Goal: Transaction & Acquisition: Purchase product/service

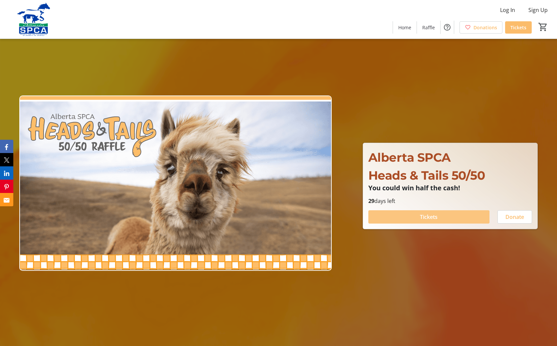
click at [427, 216] on span "Tickets" at bounding box center [429, 217] width 18 height 8
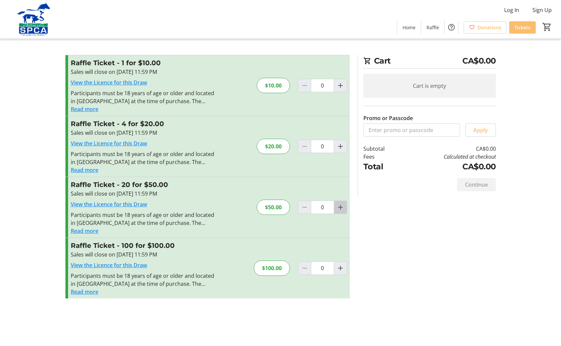
click at [340, 205] on mat-icon "Increment by one" at bounding box center [341, 207] width 8 height 8
type input "1"
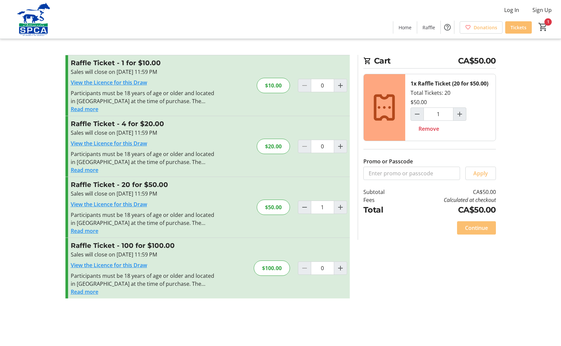
click at [479, 229] on span "Continue" at bounding box center [476, 228] width 23 height 8
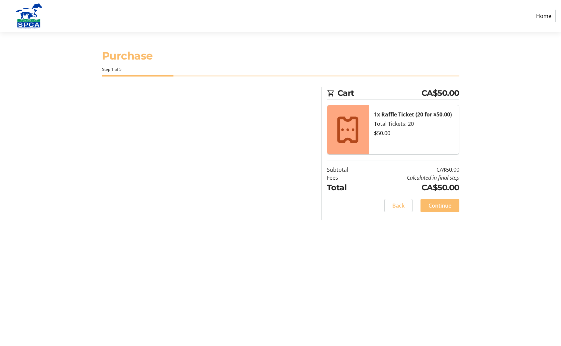
select select "CA"
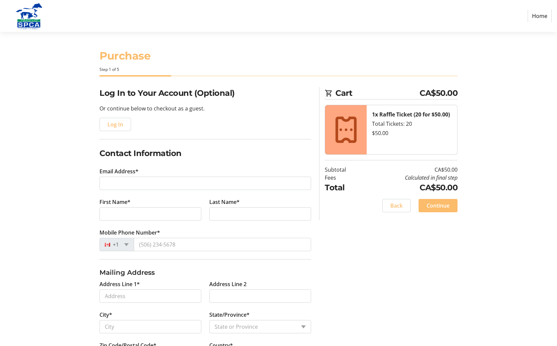
scroll to position [10, 0]
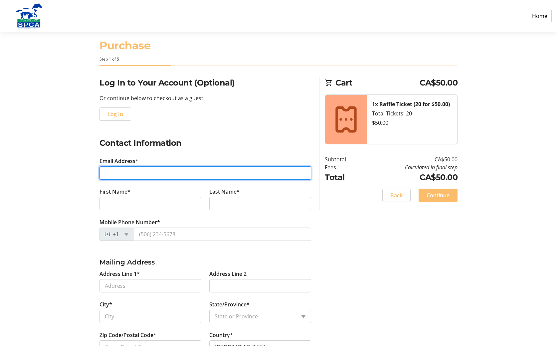
type input "[EMAIL_ADDRESS][DOMAIN_NAME]"
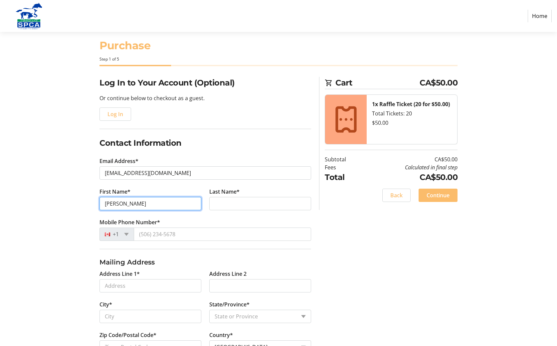
type input "[PERSON_NAME]"
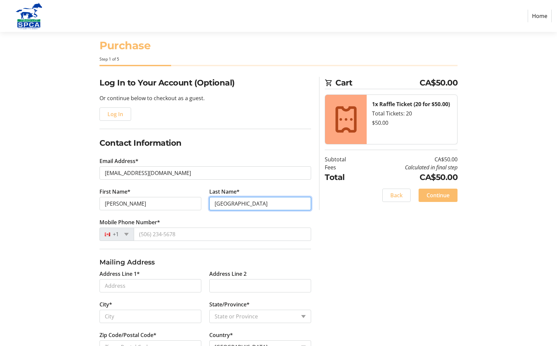
type input "[GEOGRAPHIC_DATA]"
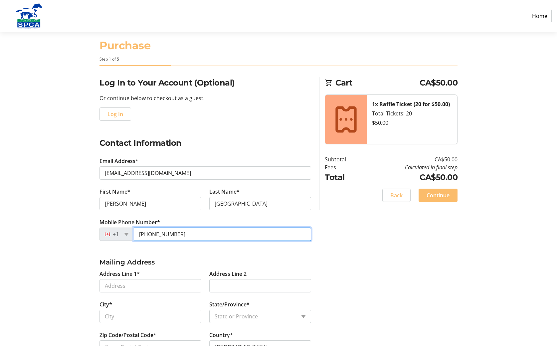
type input "[PHONE_NUMBER]"
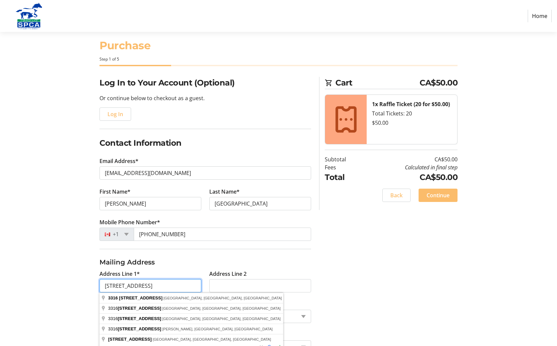
type input "[STREET_ADDRESS]"
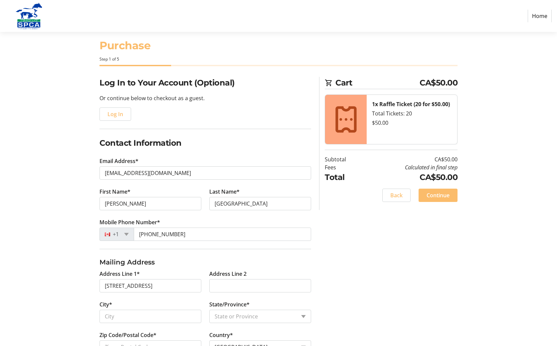
click at [379, 312] on div "Log In to Your Account (Optional) Or continue below to checkout as a guest. Log…" at bounding box center [278, 244] width 439 height 334
type input "[GEOGRAPHIC_DATA]"
select select "AB"
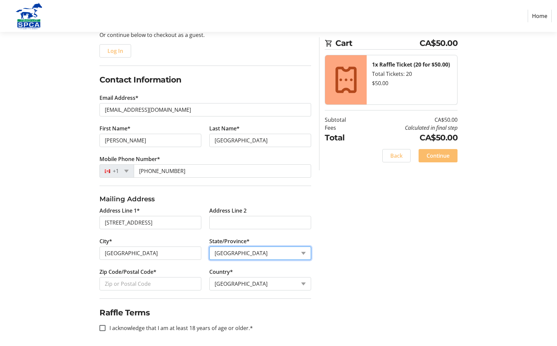
scroll to position [74, 0]
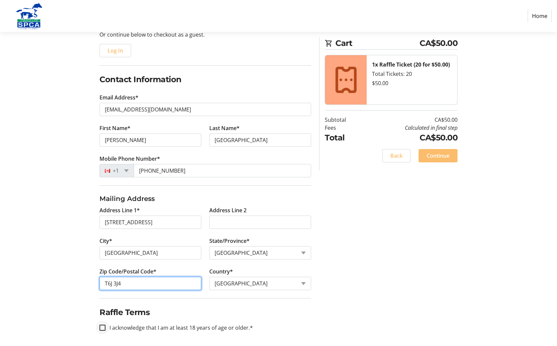
type input "T6J 3J4"
click at [103, 326] on input "I acknowledge that I am at least 18 years of age or older.*" at bounding box center [102, 327] width 6 height 6
checkbox input "true"
click at [445, 152] on span "Continue" at bounding box center [437, 156] width 23 height 8
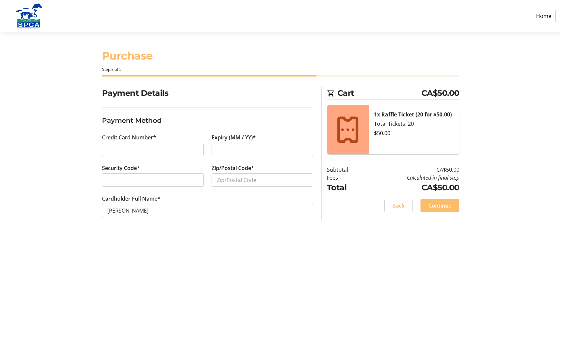
click at [105, 147] on div at bounding box center [153, 149] width 102 height 13
click at [215, 150] on div at bounding box center [263, 149] width 102 height 13
click at [107, 179] on div at bounding box center [153, 179] width 102 height 13
click at [441, 202] on span "Continue" at bounding box center [440, 205] width 23 height 8
click at [401, 204] on span "Back" at bounding box center [399, 205] width 12 height 8
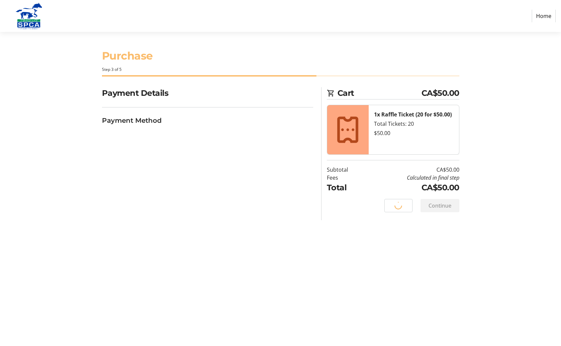
select select "AB"
select select "CA"
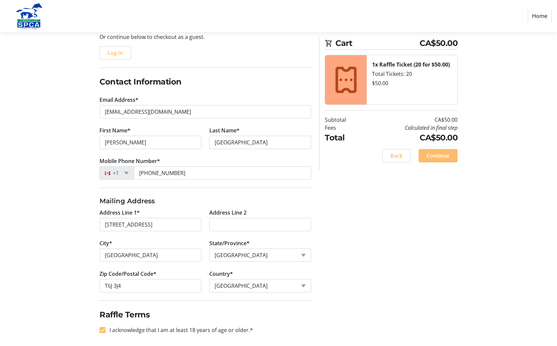
scroll to position [75, 0]
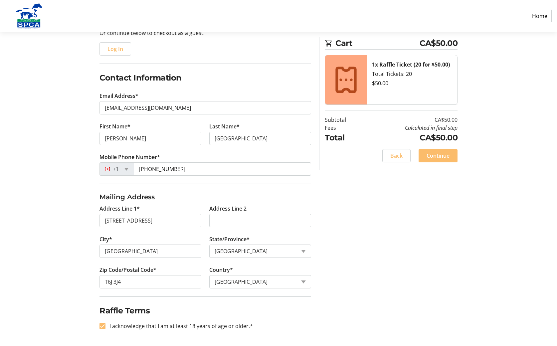
click at [541, 15] on link "Home" at bounding box center [539, 16] width 24 height 13
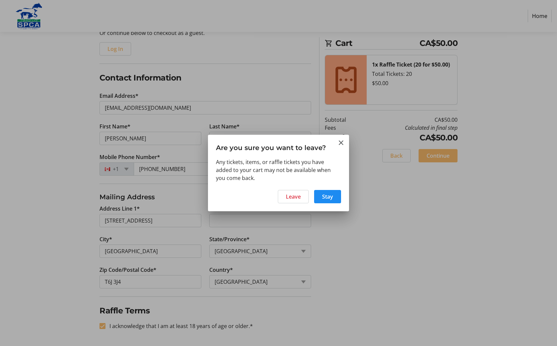
scroll to position [0, 0]
click at [293, 195] on span "Leave" at bounding box center [293, 196] width 15 height 8
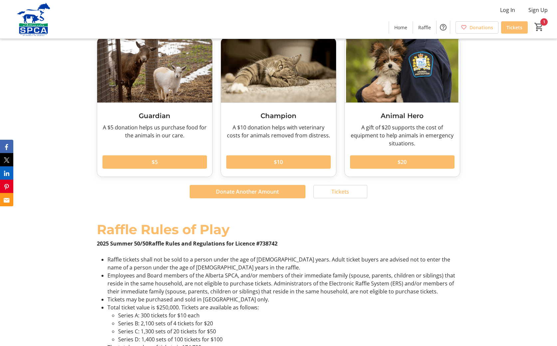
scroll to position [831, 0]
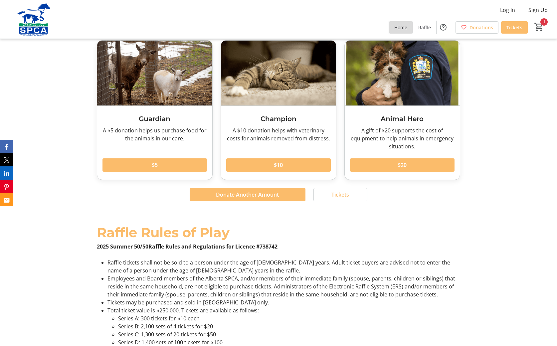
click at [399, 29] on span "Home" at bounding box center [400, 27] width 13 height 7
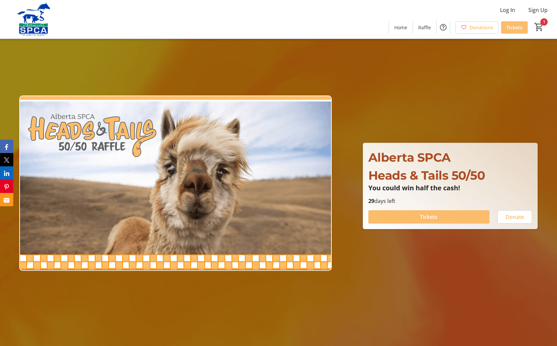
click at [36, 27] on img at bounding box center [33, 19] width 59 height 33
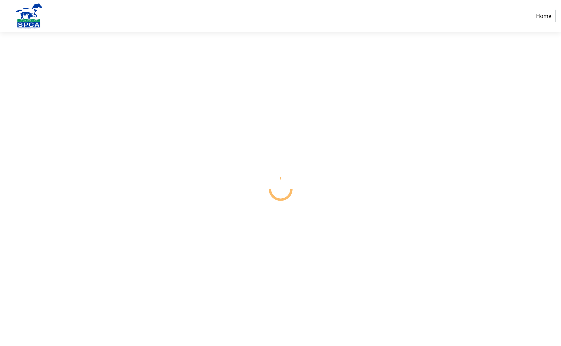
select select "AB"
select select "CA"
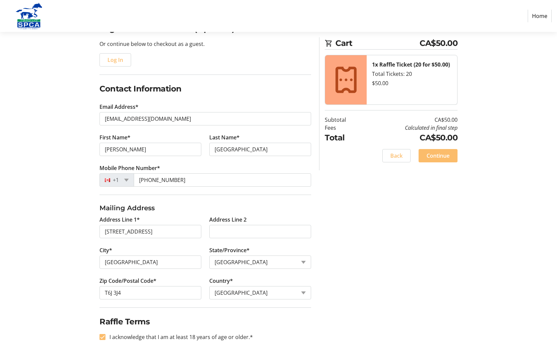
scroll to position [75, 0]
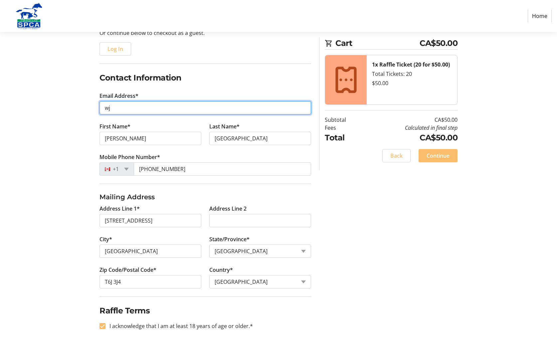
type input "w"
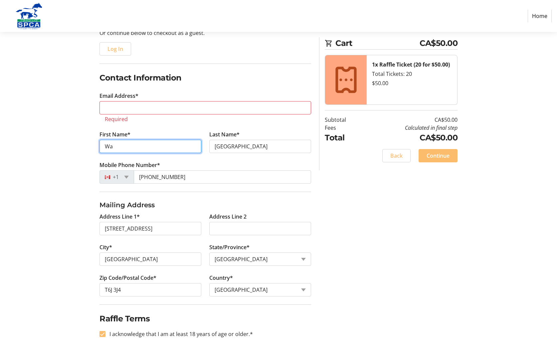
type input "W"
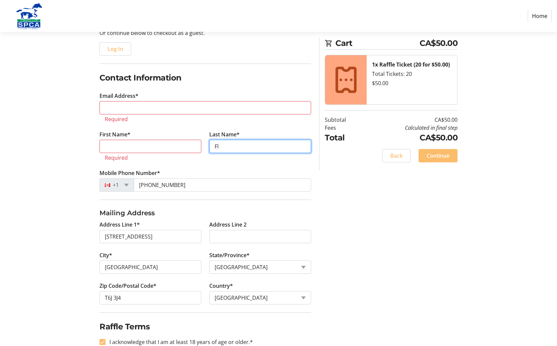
type input "F"
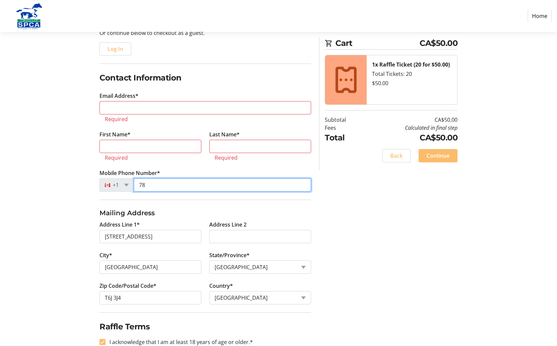
type input "7"
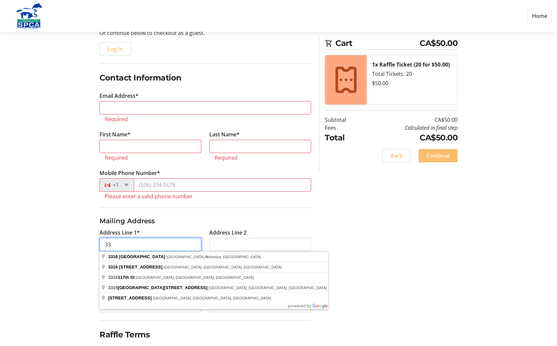
type input "3"
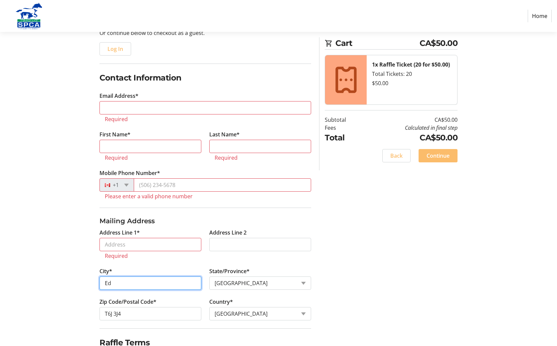
type input "E"
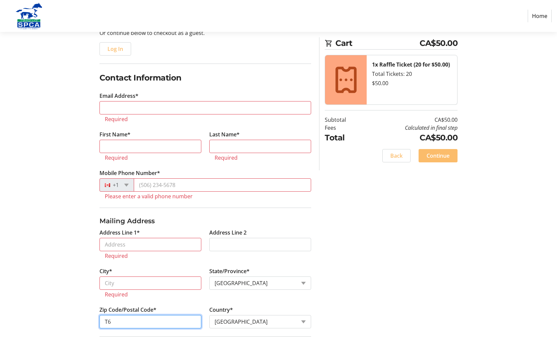
type input "T"
